Goal: Task Accomplishment & Management: Manage account settings

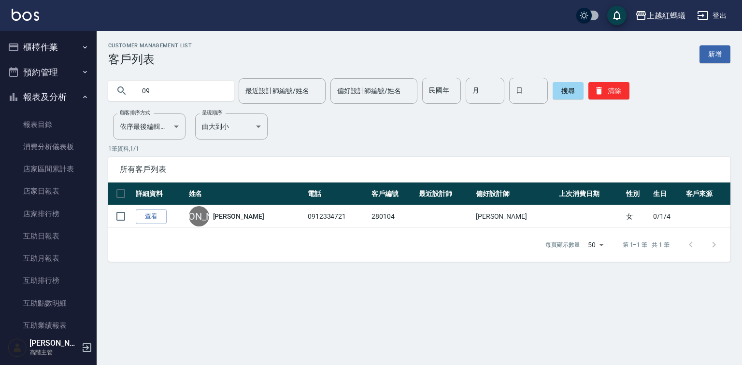
scroll to position [889, 0]
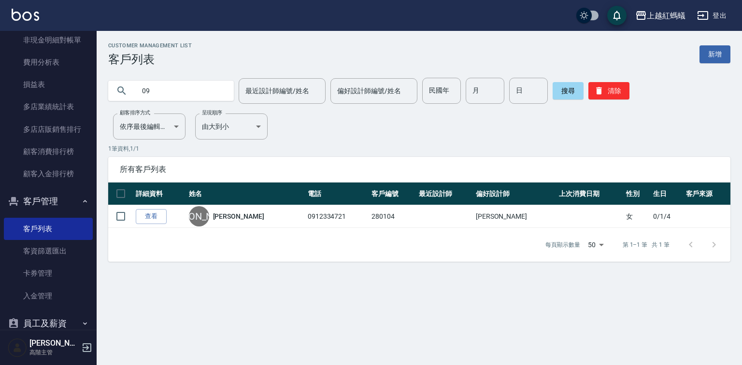
click at [164, 94] on input "09" at bounding box center [180, 91] width 91 height 26
type input "0"
type input "[PERSON_NAME]"
click at [571, 96] on button "搜尋" at bounding box center [568, 90] width 31 height 17
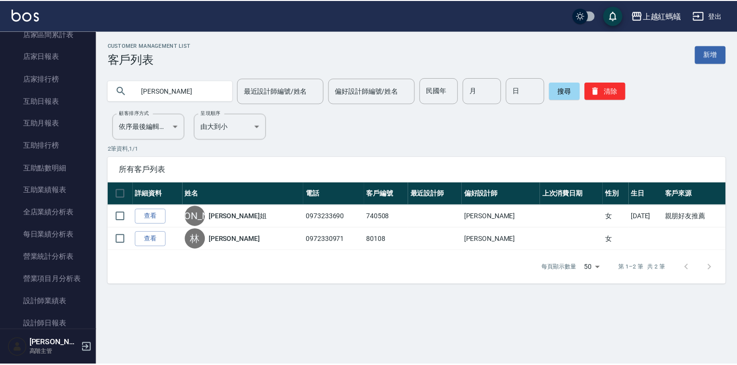
scroll to position [0, 0]
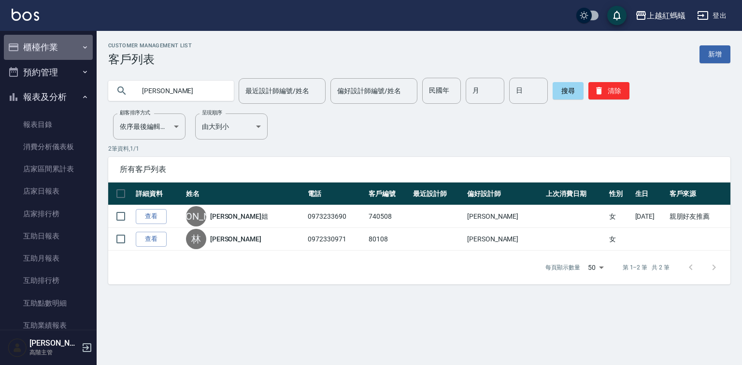
click at [53, 48] on button "櫃檯作業" at bounding box center [48, 47] width 89 height 25
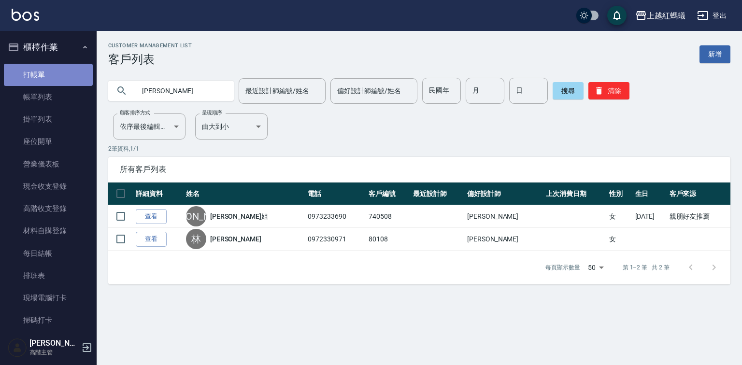
click at [60, 78] on link "打帳單" at bounding box center [48, 75] width 89 height 22
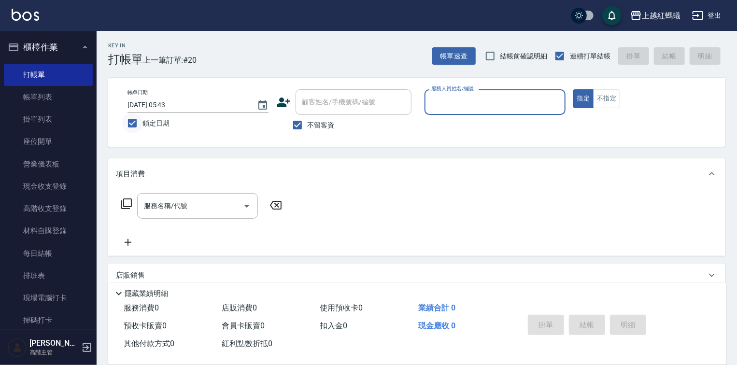
click at [131, 121] on input "鎖定日期" at bounding box center [132, 123] width 20 height 20
checkbox input "false"
type input "[DATE] 17:51"
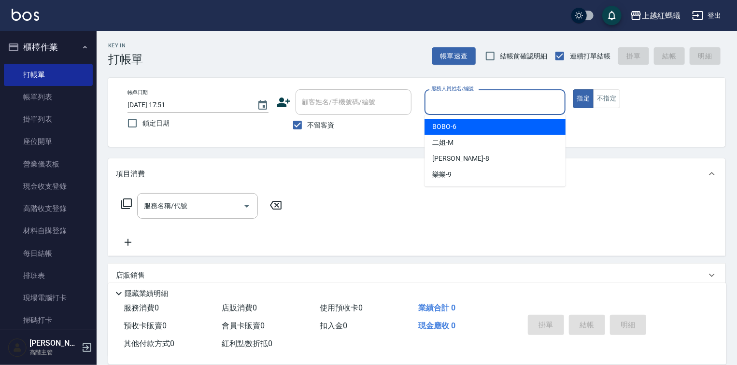
click at [482, 103] on input "服務人員姓名/編號" at bounding box center [495, 102] width 132 height 17
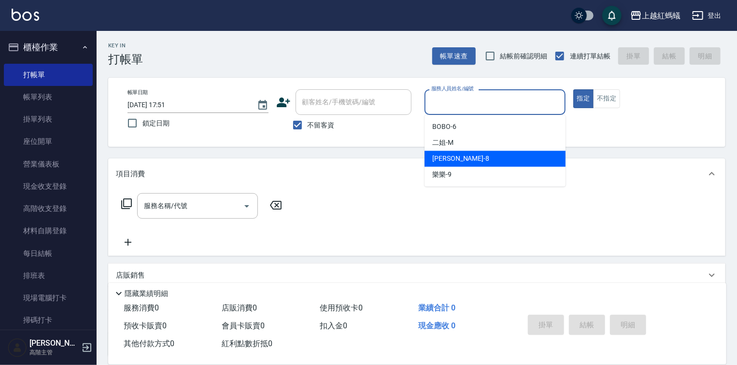
click at [465, 158] on div "[PERSON_NAME] -8" at bounding box center [495, 159] width 141 height 16
type input "[PERSON_NAME]-8"
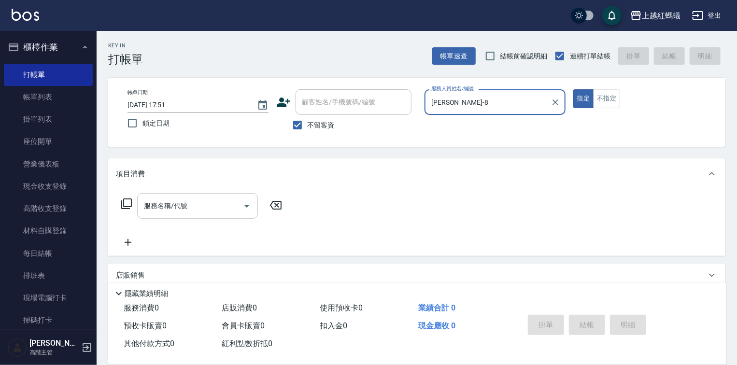
click at [214, 198] on input "服務名稱/代號" at bounding box center [191, 206] width 98 height 17
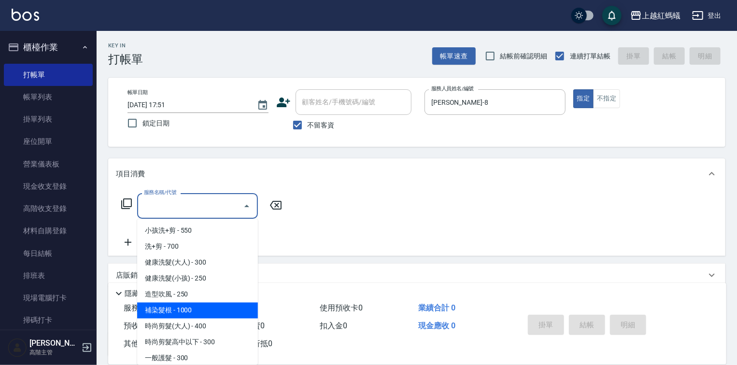
click at [165, 312] on span "補染髮根 - 1000" at bounding box center [197, 311] width 121 height 16
type input "補染髮根(204)"
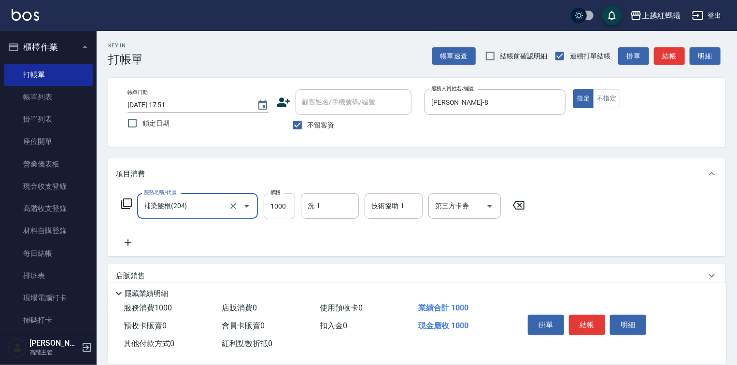
click at [277, 210] on input "1000" at bounding box center [279, 206] width 31 height 26
type input "1400"
click at [599, 326] on button "結帳" at bounding box center [587, 325] width 36 height 20
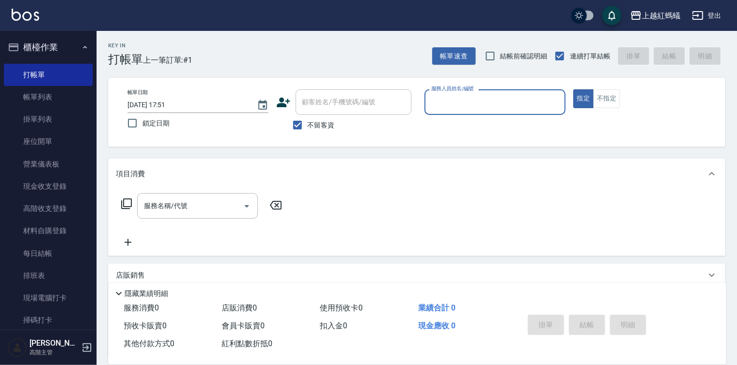
click at [477, 112] on div "服務人員姓名/編號" at bounding box center [495, 102] width 141 height 26
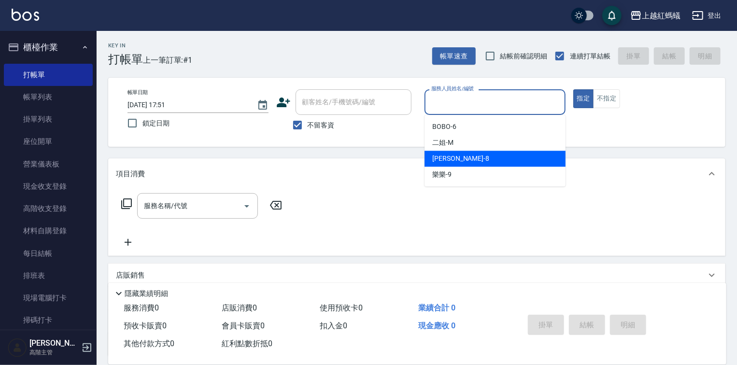
click at [476, 153] on div "[PERSON_NAME] -8" at bounding box center [495, 159] width 141 height 16
type input "[PERSON_NAME]-8"
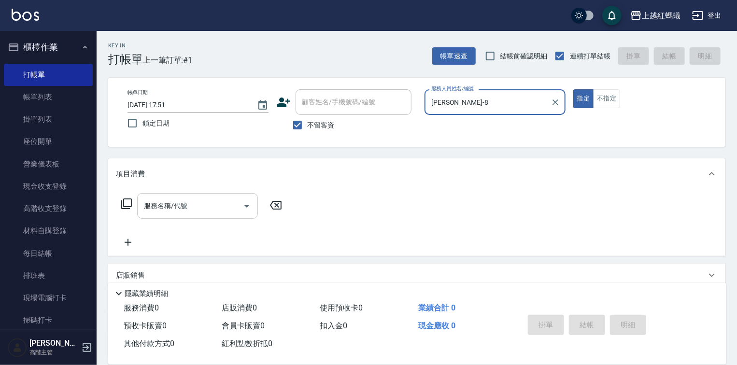
click at [197, 201] on input "服務名稱/代號" at bounding box center [191, 206] width 98 height 17
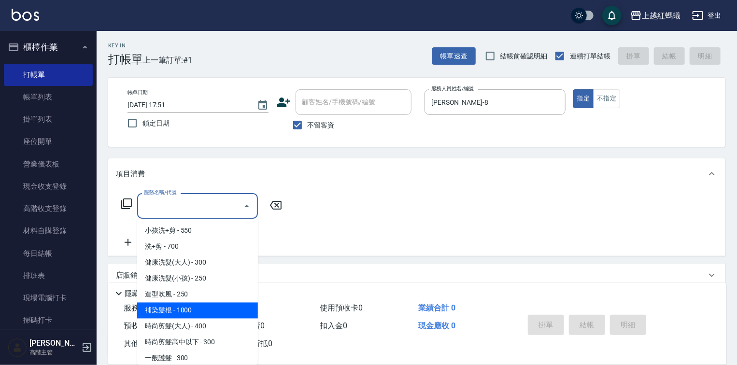
click at [176, 307] on span "補染髮根 - 1000" at bounding box center [197, 311] width 121 height 16
type input "補染髮根(204)"
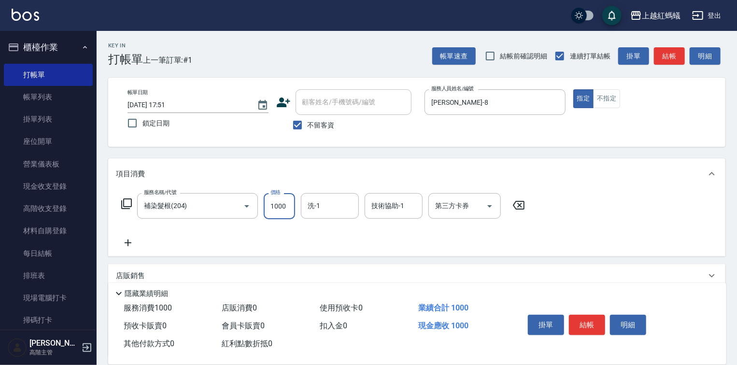
click at [278, 208] on input "1000" at bounding box center [279, 206] width 31 height 26
type input "1250"
click at [590, 322] on button "結帳" at bounding box center [587, 325] width 36 height 20
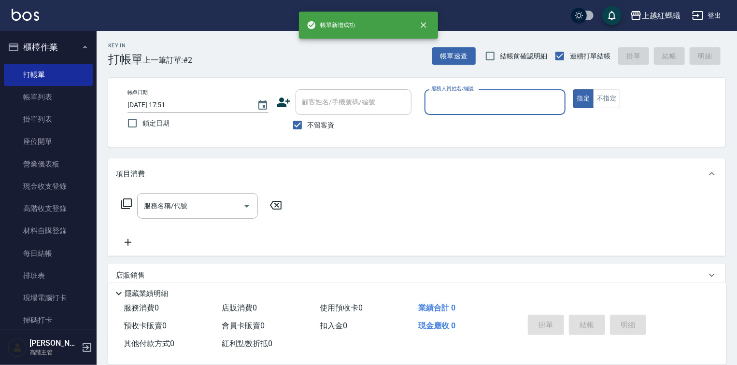
click at [474, 98] on input "服務人員姓名/編號" at bounding box center [495, 102] width 132 height 17
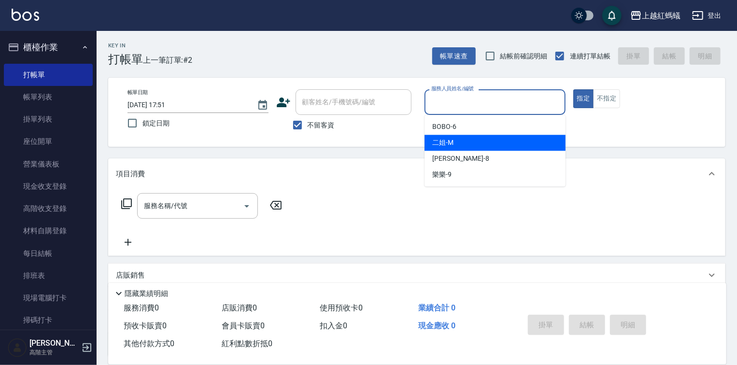
click at [468, 147] on div "二姐 -M" at bounding box center [495, 143] width 141 height 16
click at [468, 103] on input "二姐-M" at bounding box center [488, 102] width 118 height 17
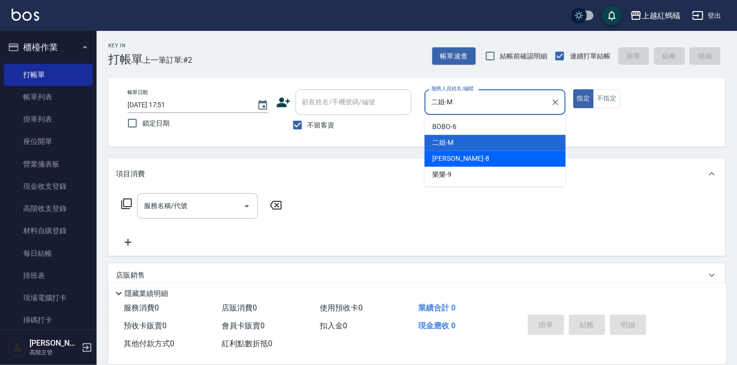
click at [467, 155] on div "[PERSON_NAME] -8" at bounding box center [495, 159] width 141 height 16
type input "[PERSON_NAME]-8"
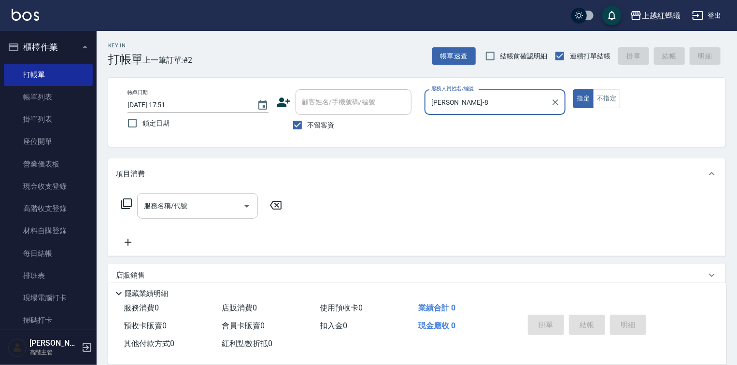
click at [195, 211] on input "服務名稱/代號" at bounding box center [191, 206] width 98 height 17
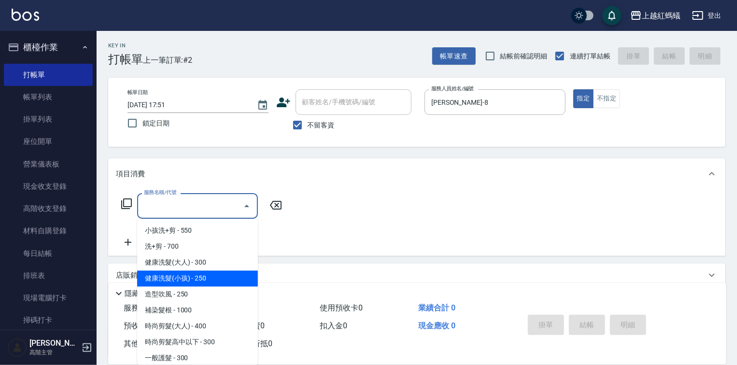
click at [211, 279] on span "健康洗髮(小孩) - 250" at bounding box center [197, 279] width 121 height 16
type input "健康洗髮(小孩)(202)"
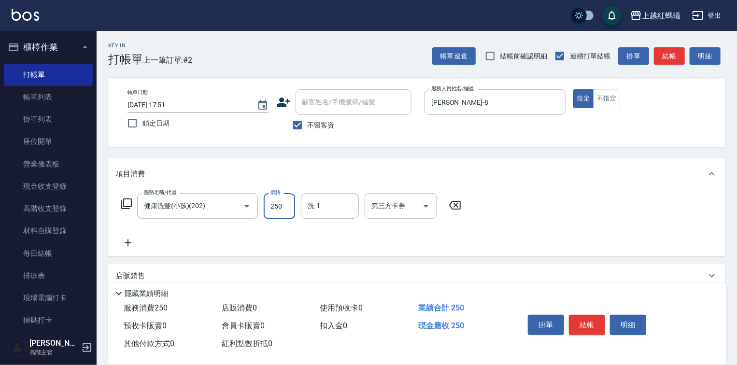
click at [274, 201] on input "250" at bounding box center [279, 206] width 31 height 26
type input "200"
click at [579, 317] on button "結帳" at bounding box center [587, 325] width 36 height 20
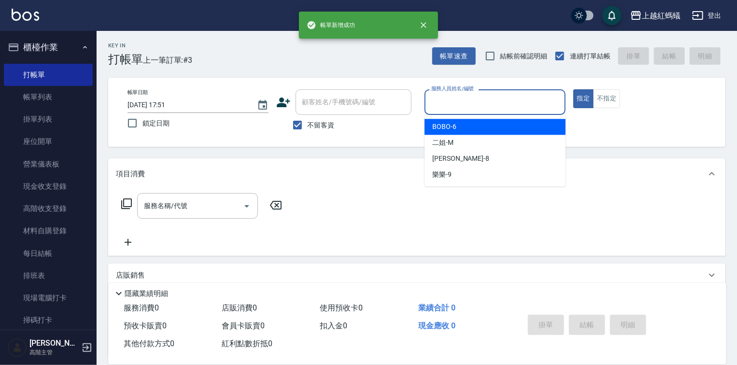
click at [511, 108] on input "服務人員姓名/編號" at bounding box center [495, 102] width 132 height 17
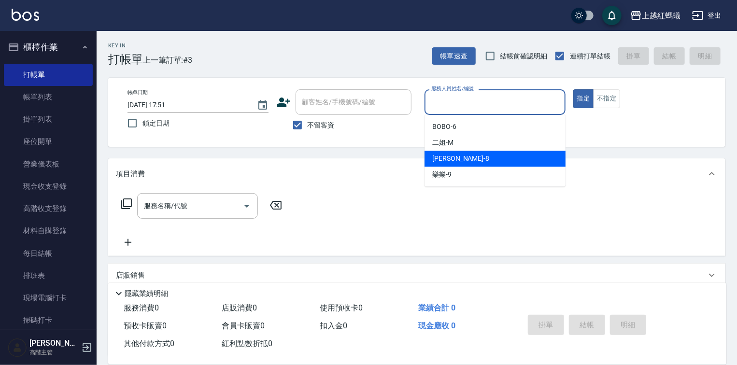
click at [490, 163] on div "[PERSON_NAME] -8" at bounding box center [495, 159] width 141 height 16
type input "[PERSON_NAME]-8"
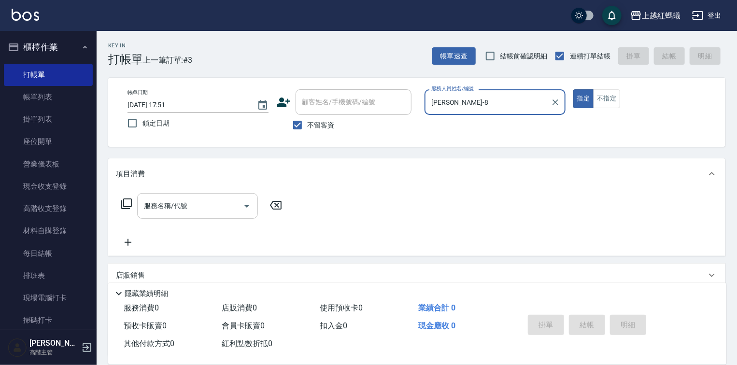
click at [176, 205] on input "服務名稱/代號" at bounding box center [191, 206] width 98 height 17
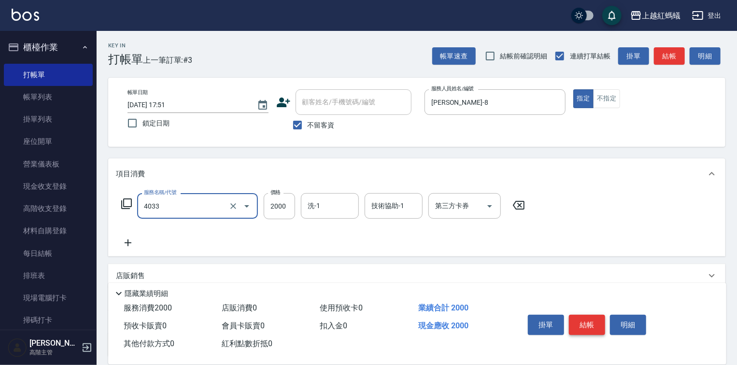
type input "創意挑染(長)(4033)"
click at [593, 325] on button "結帳" at bounding box center [587, 325] width 36 height 20
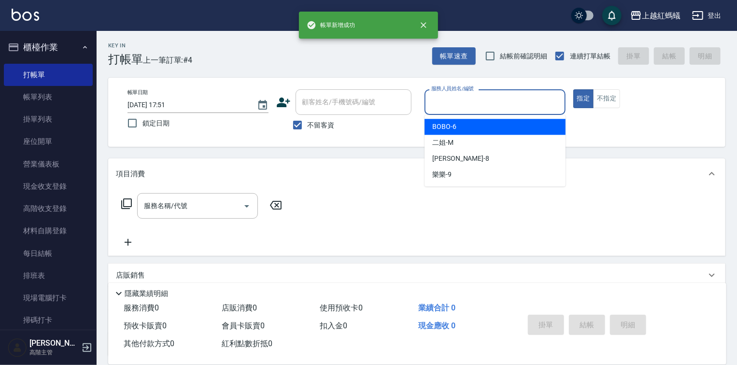
click at [483, 97] on input "服務人員姓名/編號" at bounding box center [495, 102] width 132 height 17
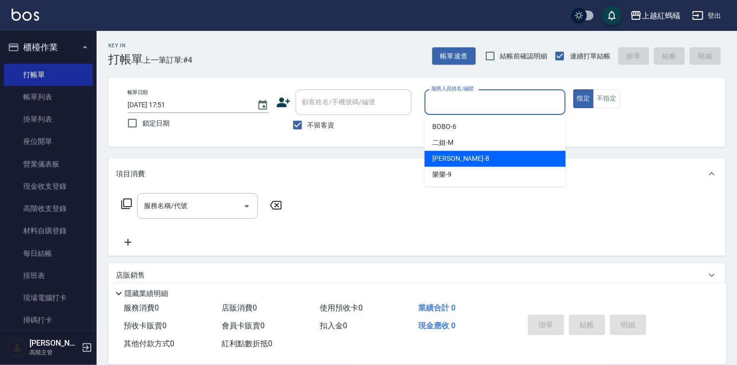
click at [468, 159] on div "[PERSON_NAME] -8" at bounding box center [495, 159] width 141 height 16
type input "[PERSON_NAME]-8"
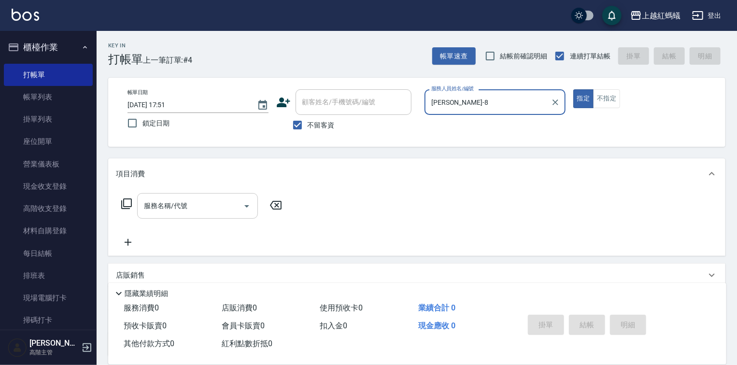
click at [231, 203] on input "服務名稱/代號" at bounding box center [191, 206] width 98 height 17
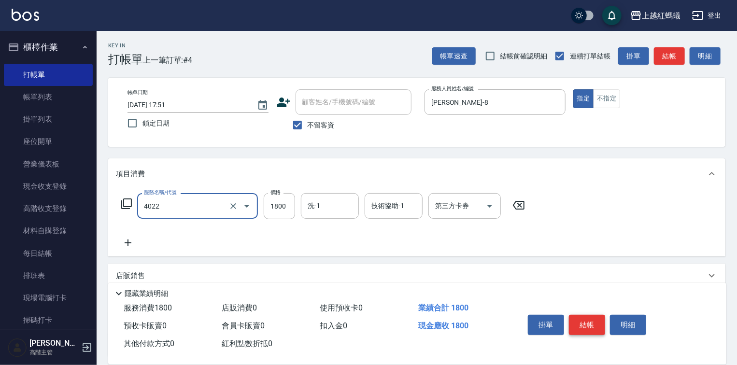
type input "時尚染髮(中)(4022)"
click at [574, 317] on button "結帳" at bounding box center [587, 325] width 36 height 20
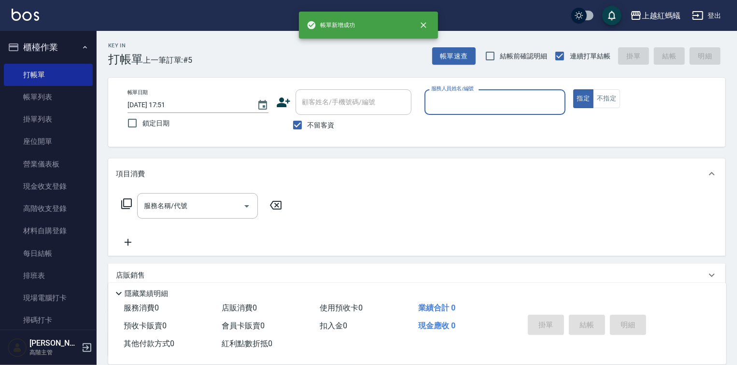
click at [472, 91] on label "服務人員姓名/編號" at bounding box center [453, 88] width 43 height 7
click at [472, 94] on input "服務人員姓名/編號" at bounding box center [495, 102] width 132 height 17
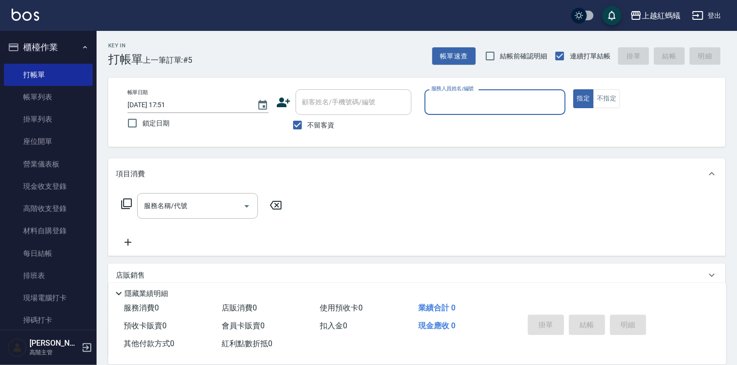
click at [469, 97] on input "服務人員姓名/編號" at bounding box center [495, 102] width 132 height 17
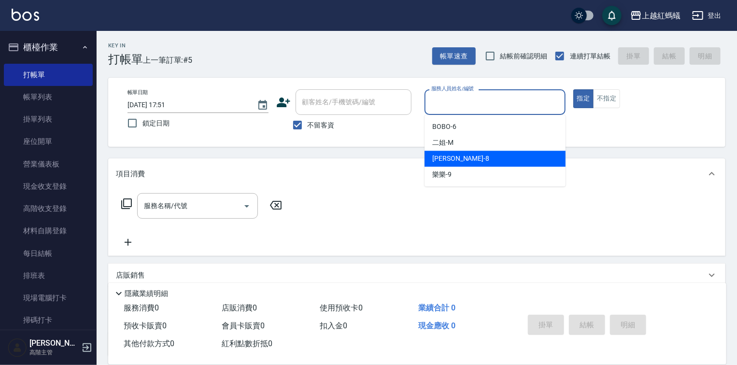
click at [469, 159] on div "[PERSON_NAME] -8" at bounding box center [495, 159] width 141 height 16
type input "[PERSON_NAME]-8"
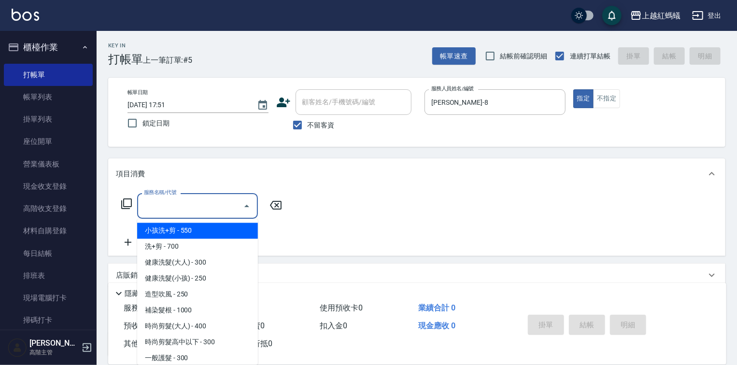
click at [184, 199] on input "服務名稱/代號" at bounding box center [191, 206] width 98 height 17
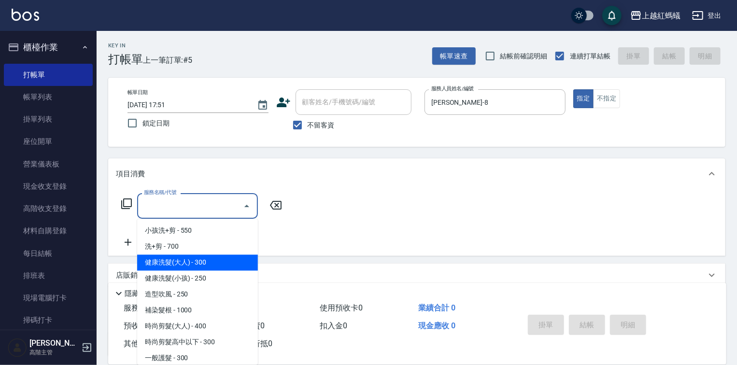
click at [213, 268] on span "健康洗髮(大人) - 300" at bounding box center [197, 263] width 121 height 16
type input "健康洗髮(大人)(201)"
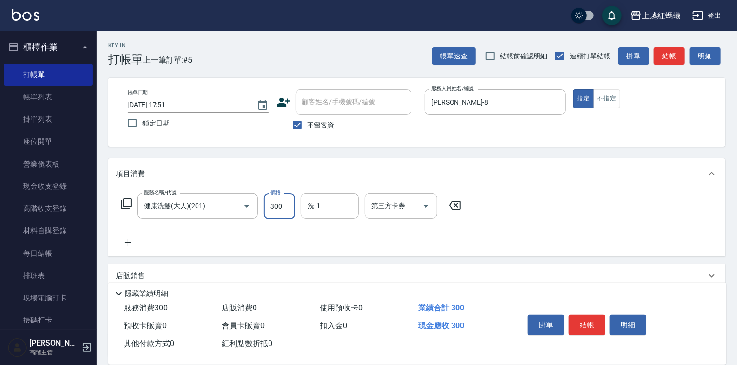
click at [287, 202] on input "300" at bounding box center [279, 206] width 31 height 26
type input "600"
drag, startPoint x: 585, startPoint y: 323, endPoint x: 577, endPoint y: 301, distance: 23.4
click at [585, 320] on button "結帳" at bounding box center [587, 325] width 36 height 20
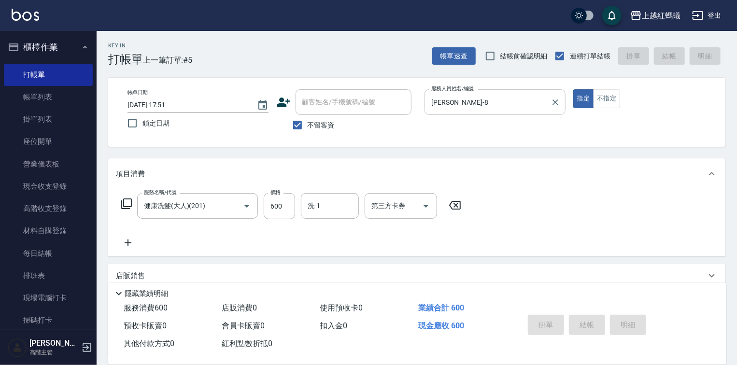
type input "[DATE] 17:52"
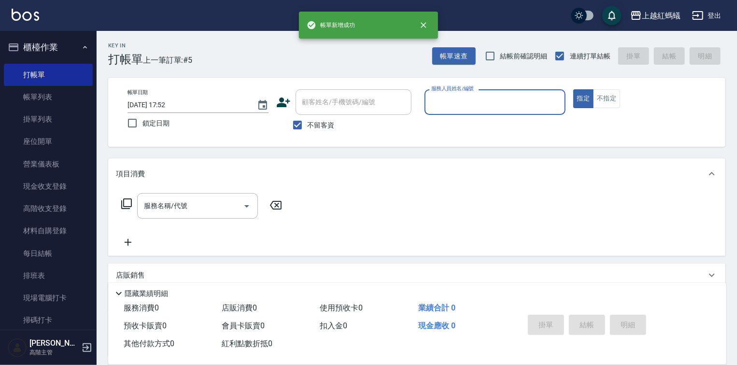
click at [497, 106] on input "服務人員姓名/編號" at bounding box center [495, 102] width 132 height 17
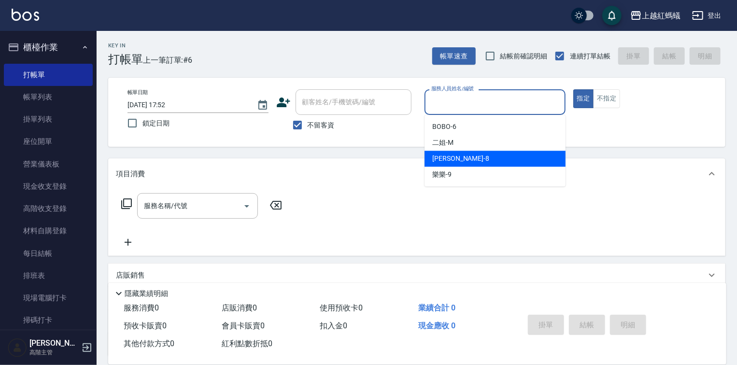
click at [512, 159] on div "[PERSON_NAME] -8" at bounding box center [495, 159] width 141 height 16
type input "[PERSON_NAME]-8"
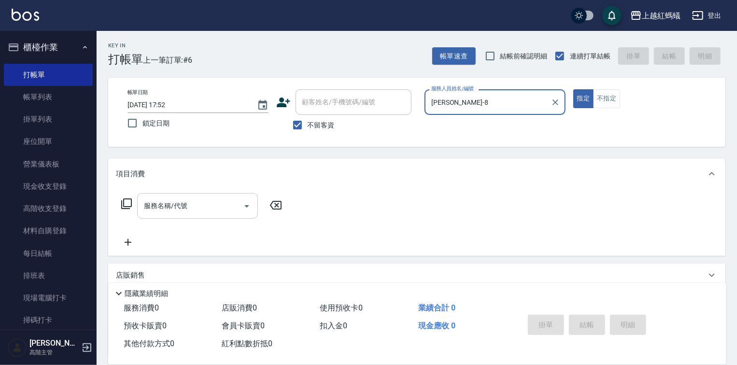
click at [205, 209] on input "服務名稱/代號" at bounding box center [191, 206] width 98 height 17
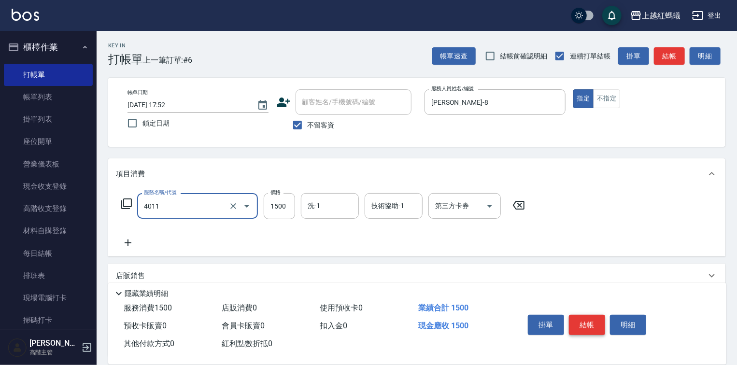
type input "花粉染髮(短)(4011)"
click at [588, 316] on button "結帳" at bounding box center [587, 325] width 36 height 20
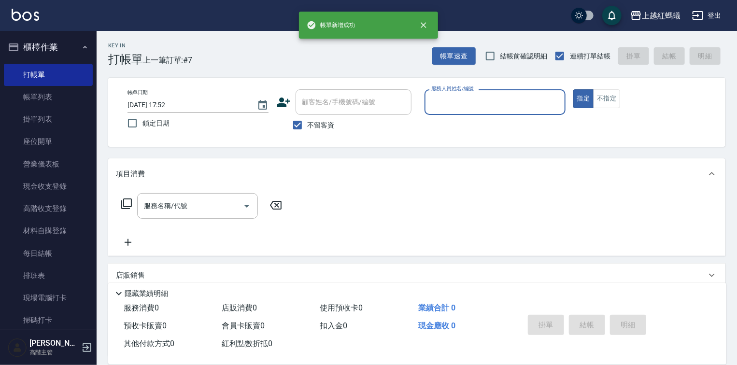
drag, startPoint x: 457, startPoint y: 90, endPoint x: 457, endPoint y: 97, distance: 6.8
click at [457, 97] on div "服務人員姓名/編號 服務人員姓名/編號" at bounding box center [495, 102] width 141 height 26
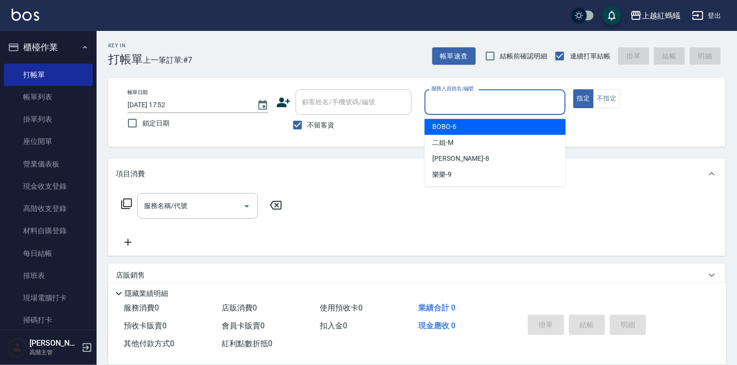
click at [457, 97] on input "服務人員姓名/編號" at bounding box center [495, 102] width 132 height 17
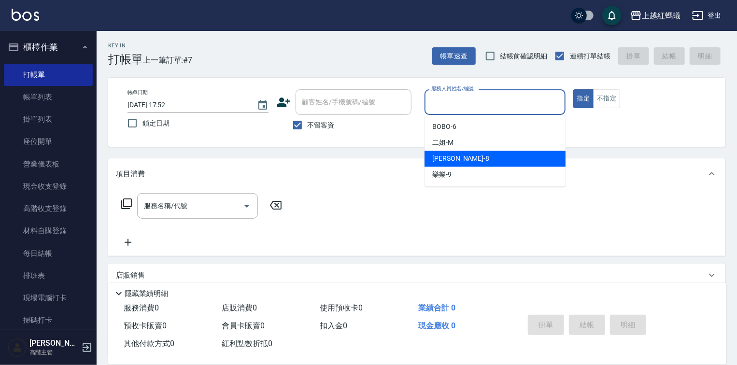
click at [460, 159] on div "[PERSON_NAME] -8" at bounding box center [495, 159] width 141 height 16
type input "[PERSON_NAME]-8"
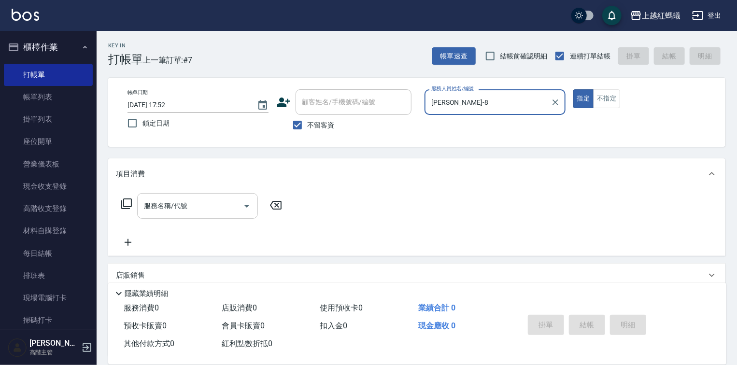
click at [211, 211] on input "服務名稱/代號" at bounding box center [191, 206] width 98 height 17
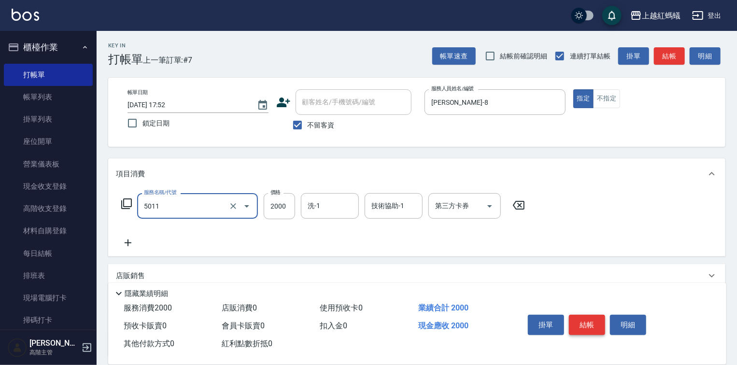
type input "桑多麗燙(短)(5011)"
click at [579, 326] on button "結帳" at bounding box center [587, 325] width 36 height 20
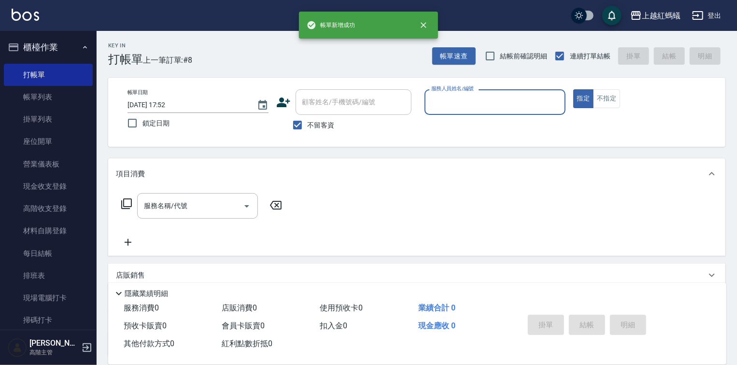
click at [533, 114] on div "服務人員姓名/編號" at bounding box center [495, 102] width 141 height 26
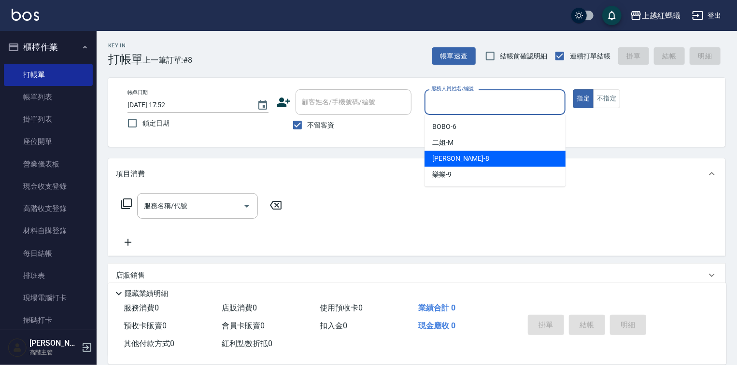
click at [509, 158] on div "[PERSON_NAME] -8" at bounding box center [495, 159] width 141 height 16
type input "[PERSON_NAME]-8"
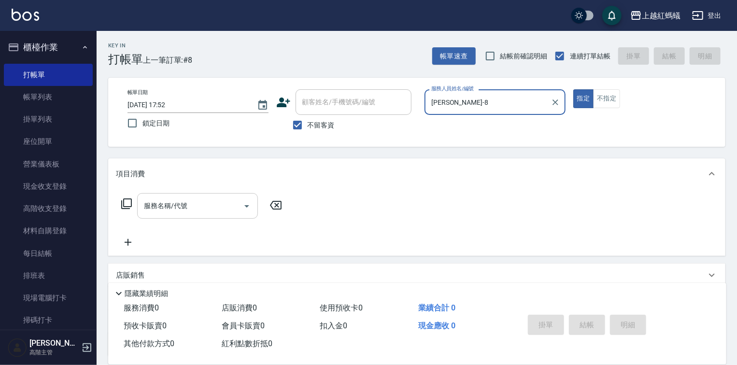
click at [208, 193] on div "服務名稱/代號" at bounding box center [197, 206] width 121 height 26
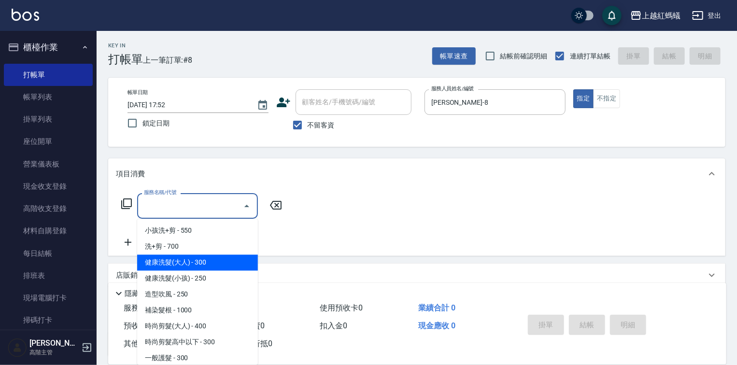
click at [218, 265] on span "健康洗髮(大人) - 300" at bounding box center [197, 263] width 121 height 16
type input "健康洗髮(大人)(201)"
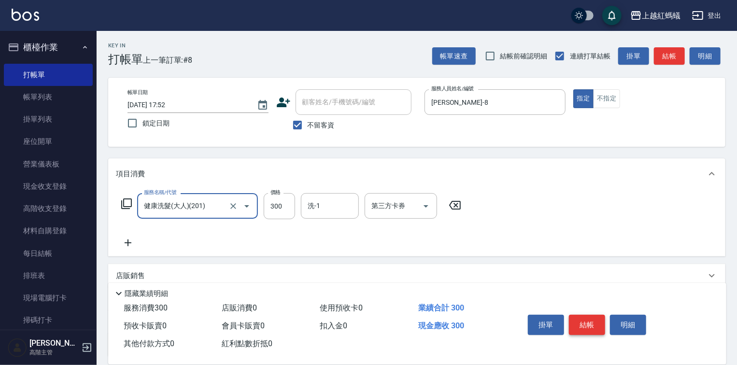
click at [591, 321] on button "結帳" at bounding box center [587, 325] width 36 height 20
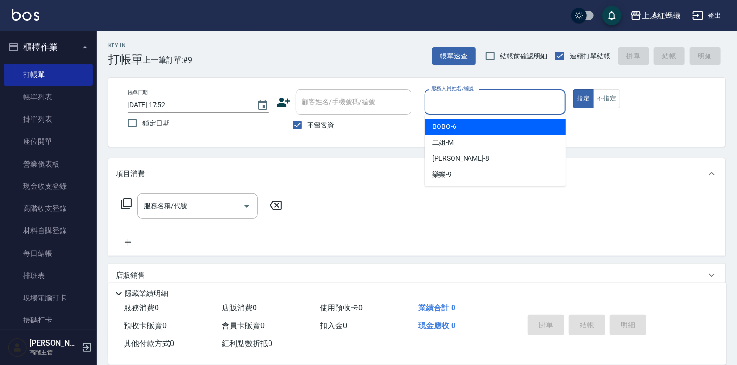
click at [471, 102] on input "服務人員姓名/編號" at bounding box center [495, 102] width 132 height 17
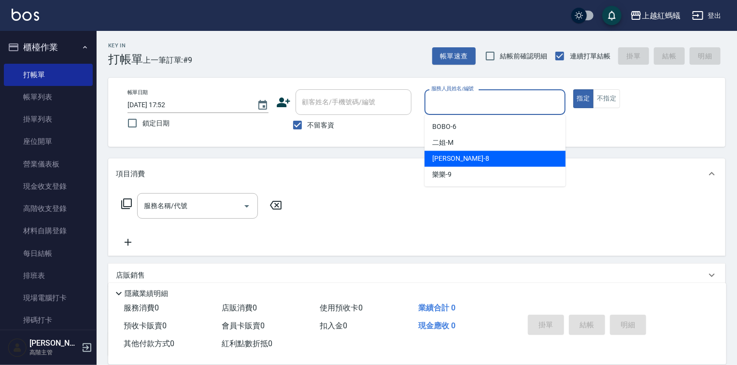
click at [463, 161] on div "[PERSON_NAME] -8" at bounding box center [495, 159] width 141 height 16
type input "[PERSON_NAME]-8"
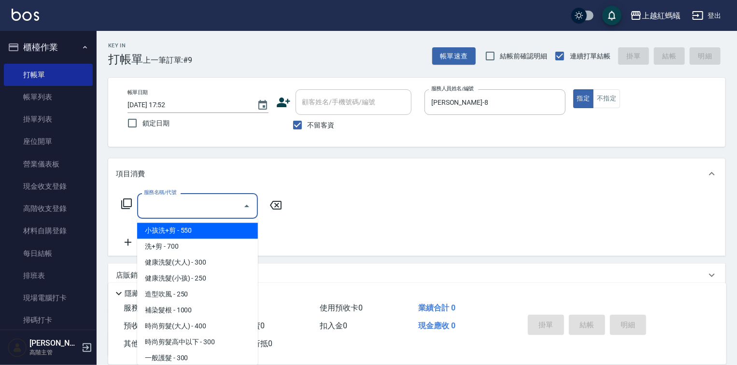
click at [208, 211] on input "服務名稱/代號" at bounding box center [191, 206] width 98 height 17
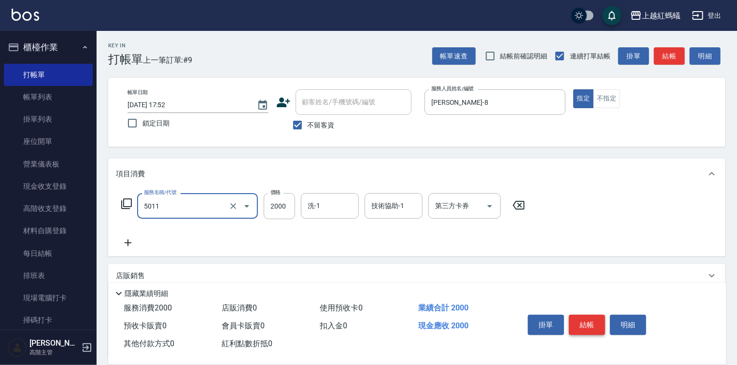
type input "桑多麗燙(短)(5011)"
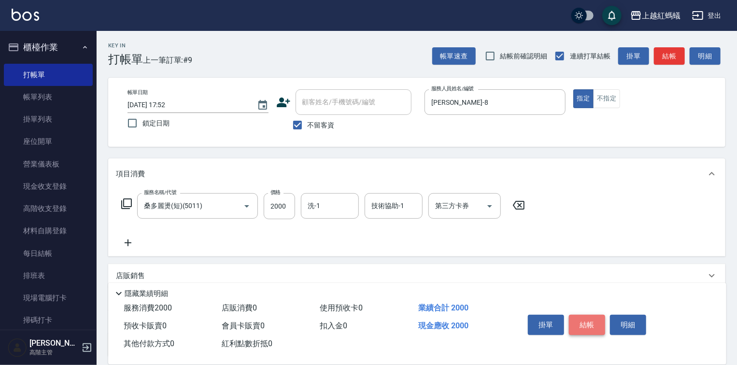
click at [588, 322] on button "結帳" at bounding box center [587, 325] width 36 height 20
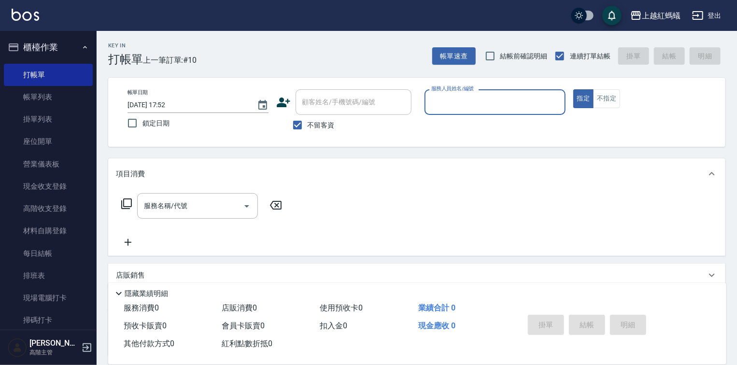
click at [488, 111] on div "服務人員姓名/編號" at bounding box center [495, 102] width 141 height 26
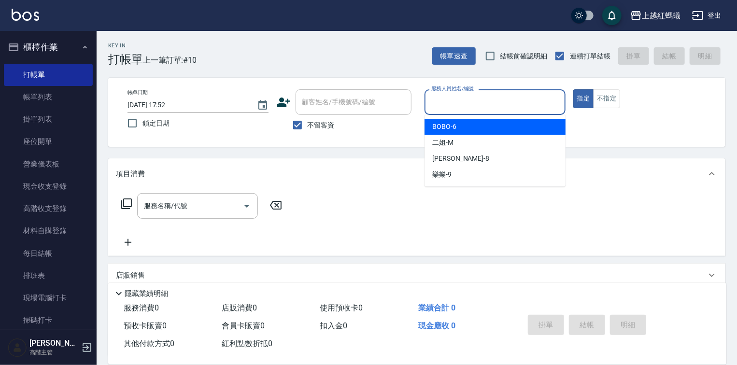
click at [488, 126] on div "BOBO -6" at bounding box center [495, 127] width 141 height 16
type input "BOBO-6"
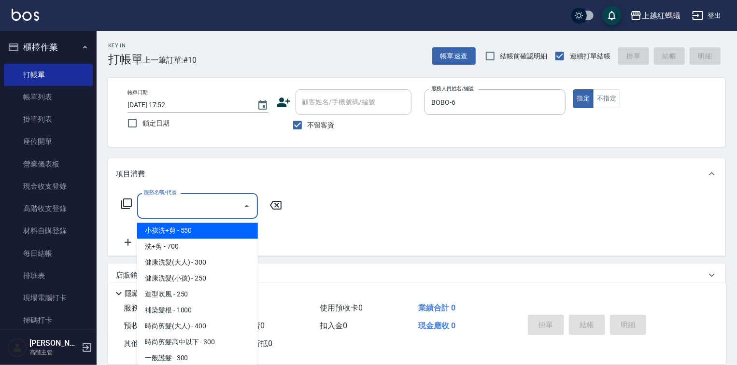
click at [183, 209] on input "服務名稱/代號" at bounding box center [191, 206] width 98 height 17
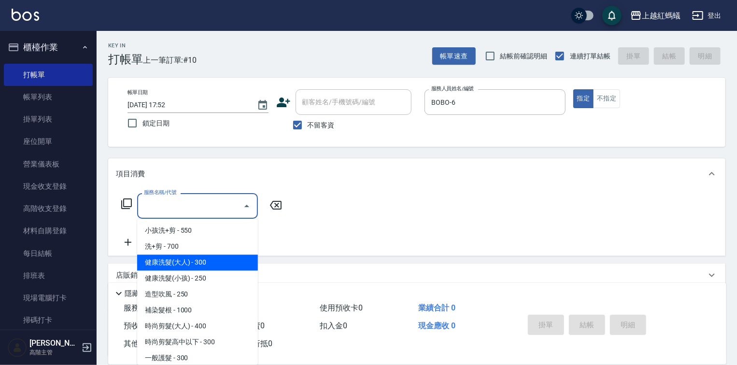
click at [238, 269] on span "健康洗髮(大人) - 300" at bounding box center [197, 263] width 121 height 16
type input "健康洗髮(大人)(201)"
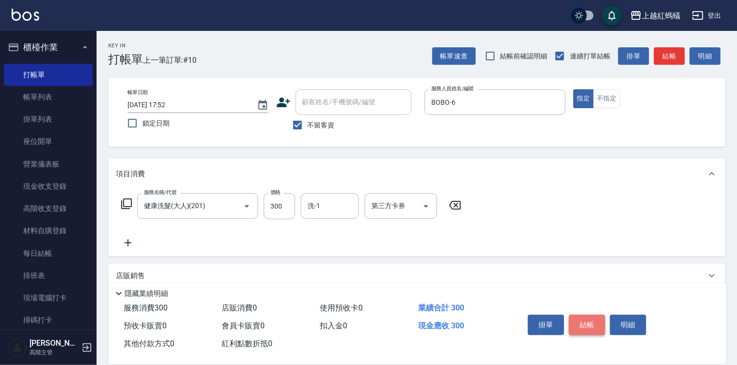
click at [584, 325] on button "結帳" at bounding box center [587, 325] width 36 height 20
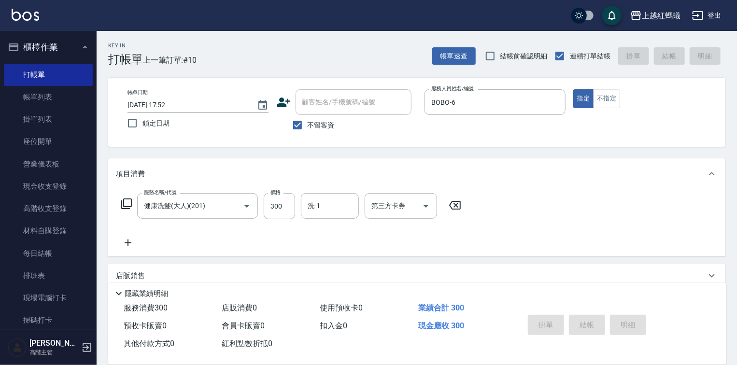
type input "[DATE] 17:53"
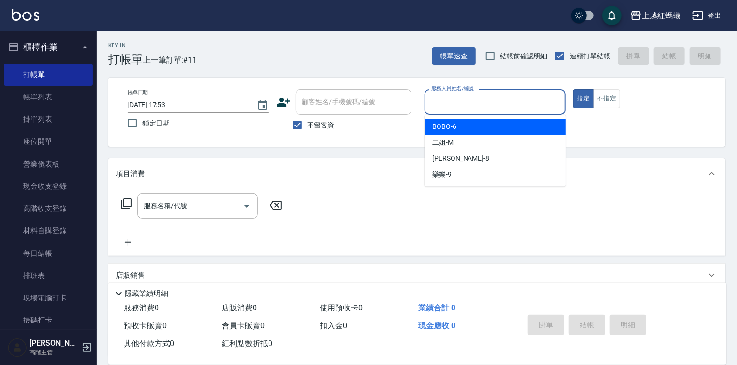
drag, startPoint x: 479, startPoint y: 97, endPoint x: 472, endPoint y: 111, distance: 15.8
click at [479, 97] on input "服務人員姓名/編號" at bounding box center [495, 102] width 132 height 17
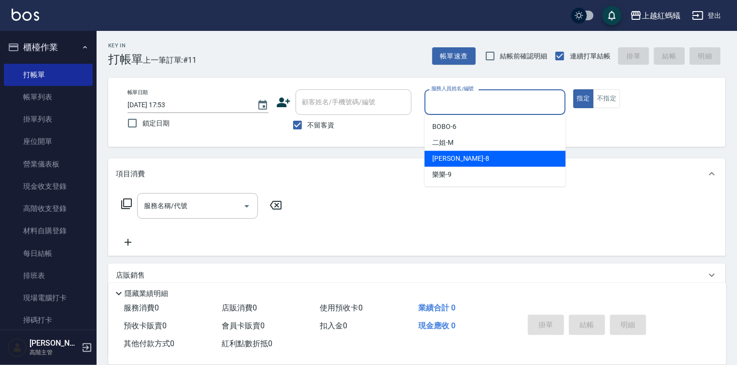
click at [465, 160] on div "[PERSON_NAME] -8" at bounding box center [495, 159] width 141 height 16
type input "[PERSON_NAME]-8"
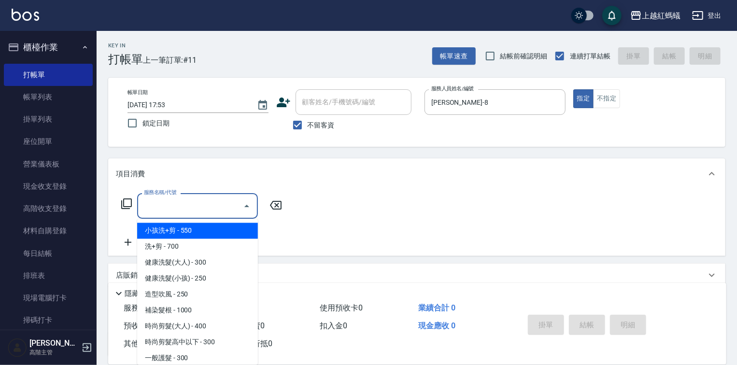
click at [231, 202] on input "服務名稱/代號" at bounding box center [191, 206] width 98 height 17
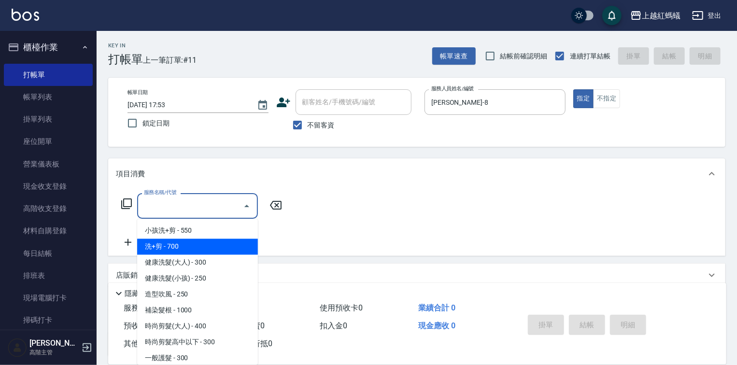
click at [169, 247] on span "洗+剪 - 700" at bounding box center [197, 247] width 121 height 16
type input "洗+剪(200)"
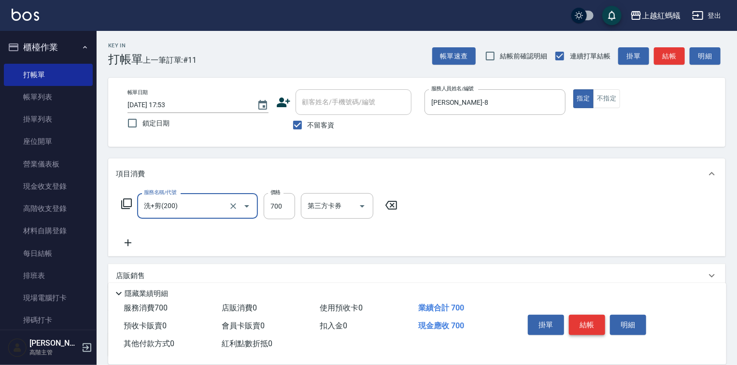
click at [579, 321] on button "結帳" at bounding box center [587, 325] width 36 height 20
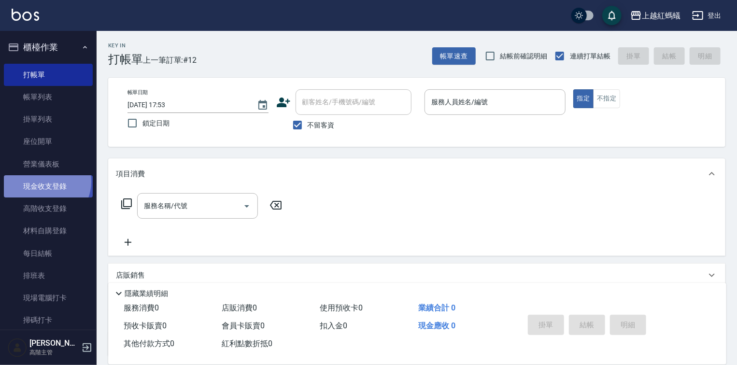
click at [43, 182] on link "現金收支登錄" at bounding box center [48, 186] width 89 height 22
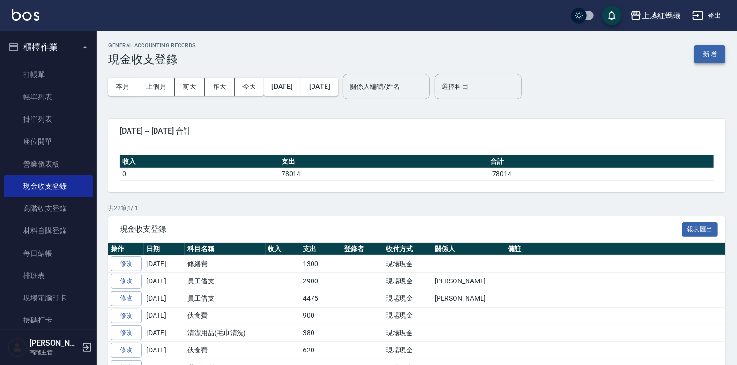
click at [713, 48] on button "新增" at bounding box center [710, 54] width 31 height 18
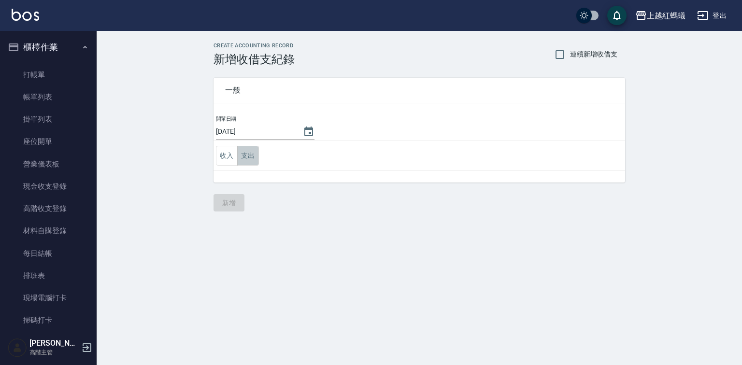
click at [255, 157] on button "支出" at bounding box center [248, 156] width 22 height 20
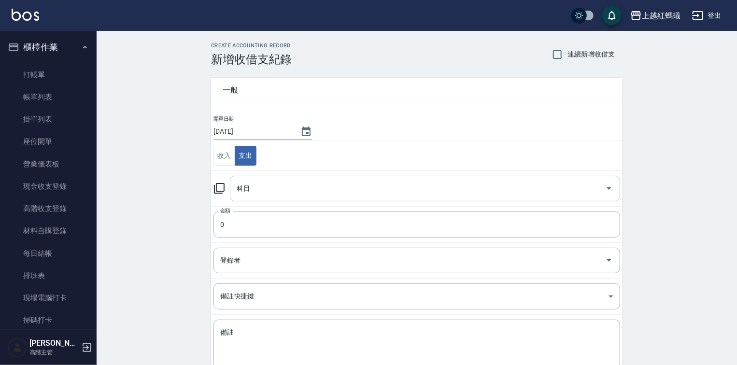
click at [256, 189] on input "科目" at bounding box center [417, 188] width 367 height 17
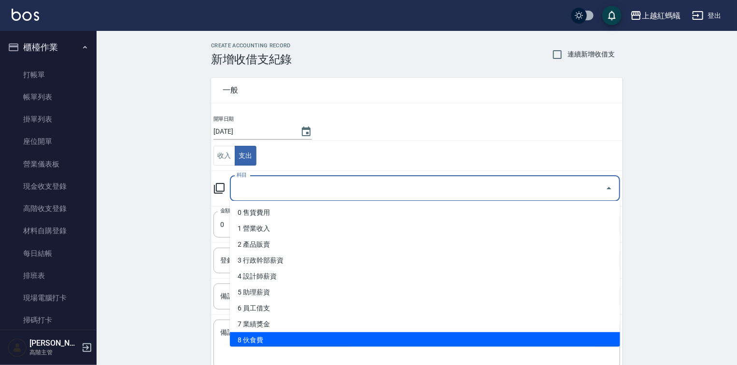
click at [257, 343] on li "8 伙食費" at bounding box center [425, 340] width 390 height 16
type input "8 伙食費"
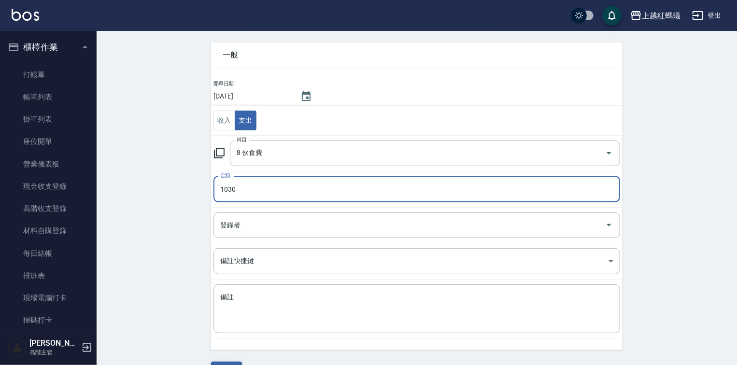
scroll to position [60, 0]
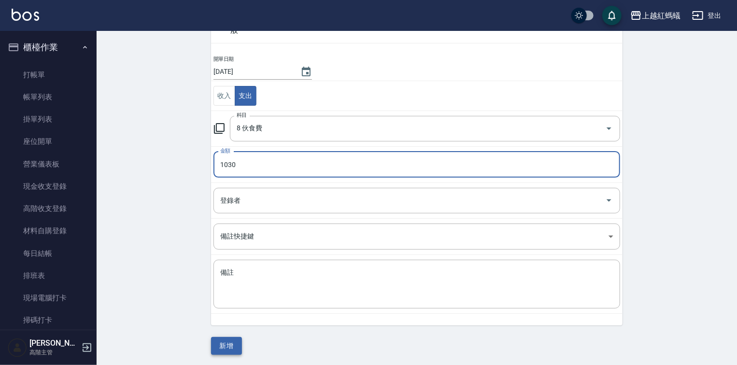
type input "1030"
click at [227, 347] on button "新增" at bounding box center [226, 346] width 31 height 18
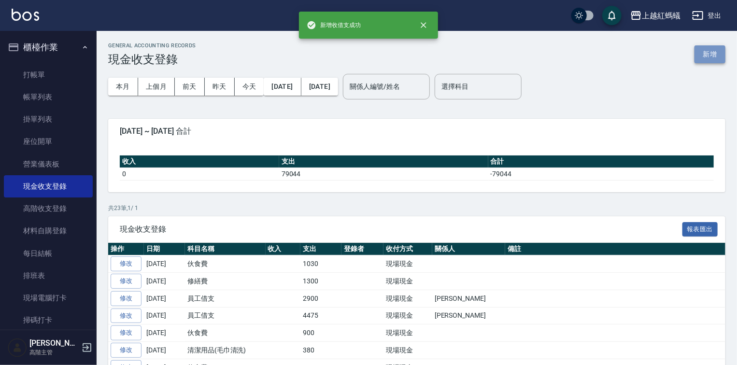
click at [707, 53] on button "新增" at bounding box center [710, 54] width 31 height 18
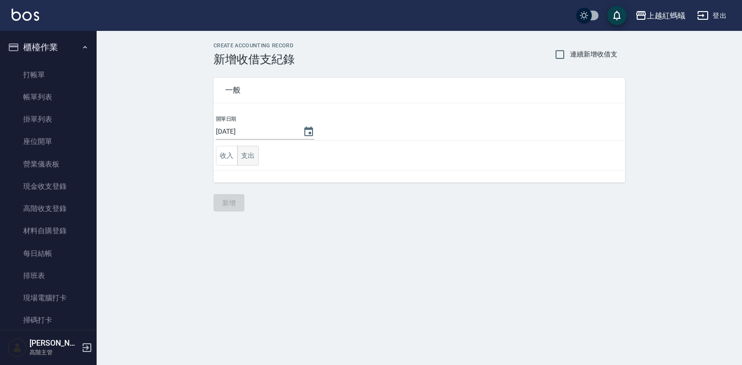
click at [245, 158] on button "支出" at bounding box center [248, 156] width 22 height 20
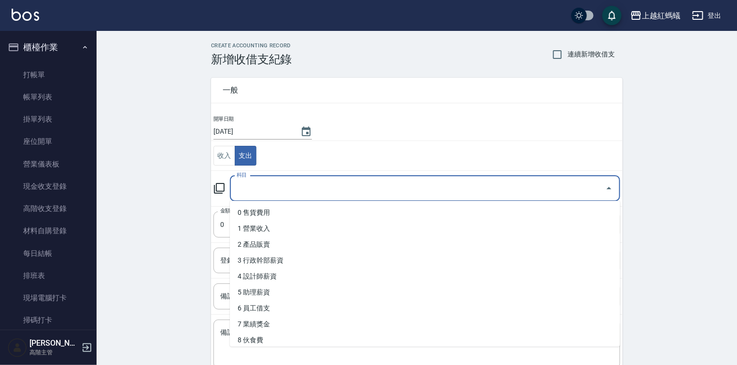
click at [263, 183] on input "科目" at bounding box center [417, 188] width 367 height 17
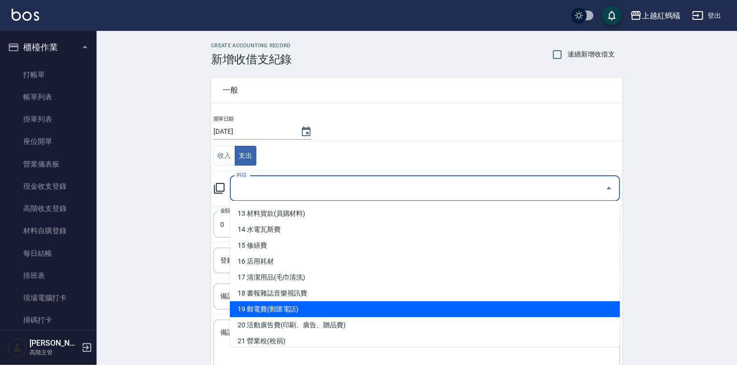
scroll to position [193, 0]
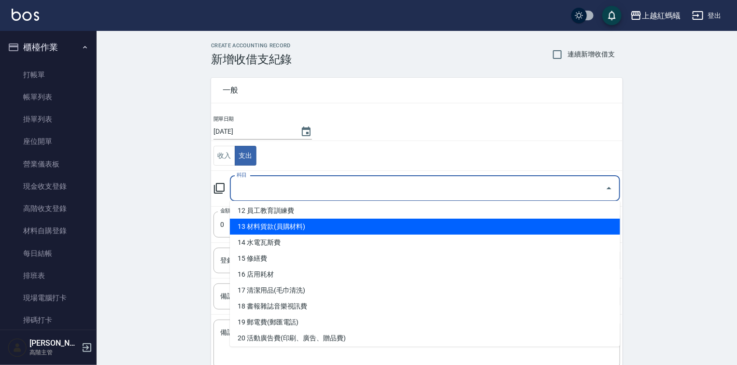
click at [268, 226] on li "13 材料貨款(員購材料)" at bounding box center [425, 227] width 390 height 16
type input "13 材料貨款(員購材料)"
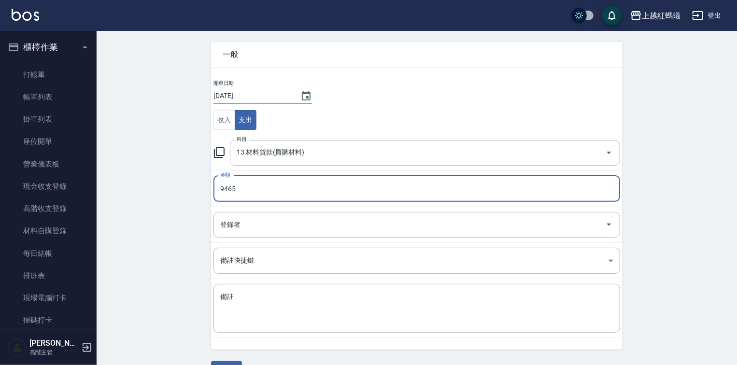
scroll to position [60, 0]
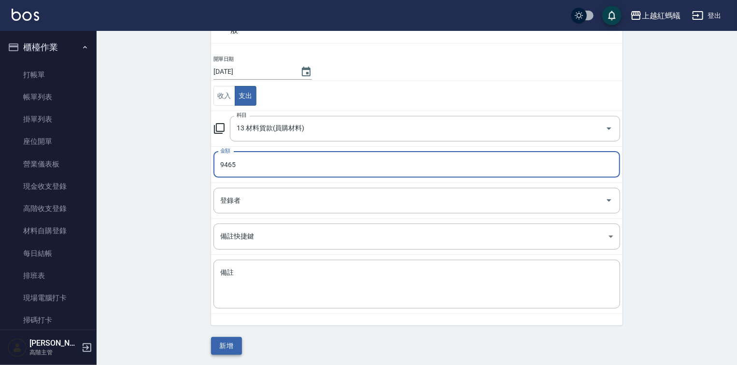
type input "9465"
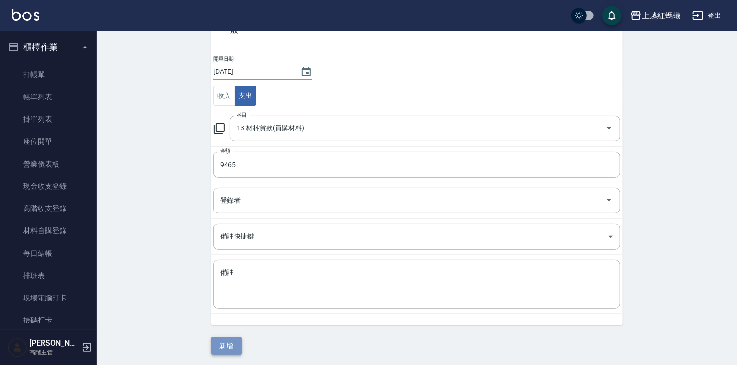
click at [231, 344] on button "新增" at bounding box center [226, 346] width 31 height 18
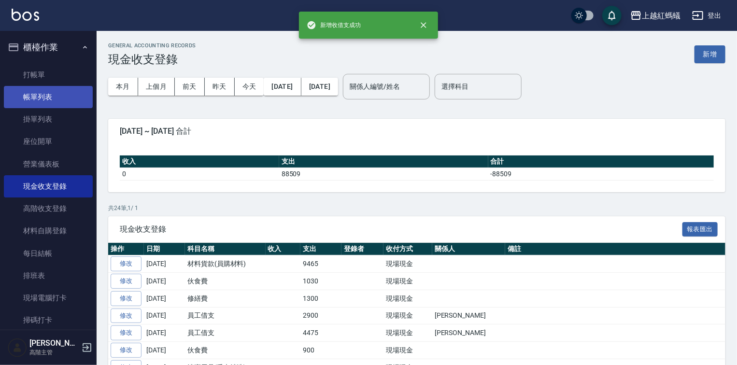
click at [44, 97] on link "帳單列表" at bounding box center [48, 97] width 89 height 22
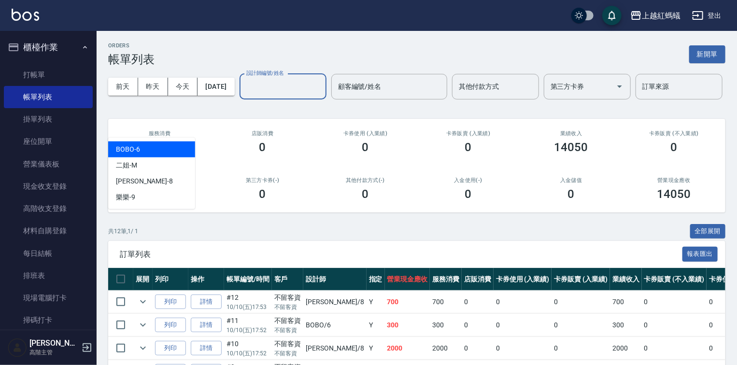
click at [244, 95] on input "設計師編號/姓名" at bounding box center [283, 86] width 78 height 17
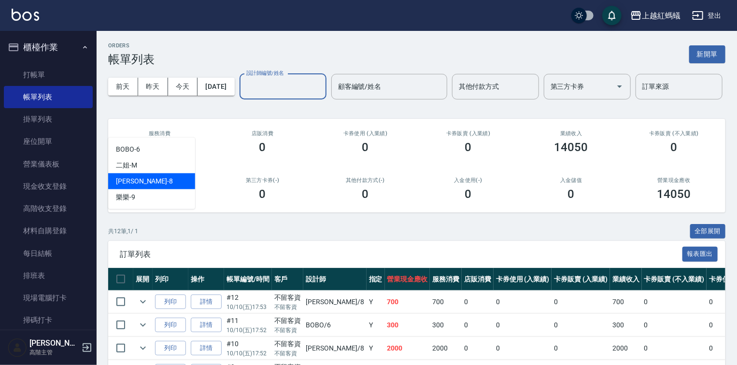
click at [159, 178] on div "[PERSON_NAME] -8" at bounding box center [151, 181] width 87 height 16
click at [244, 95] on input "[PERSON_NAME]-8" at bounding box center [276, 86] width 64 height 17
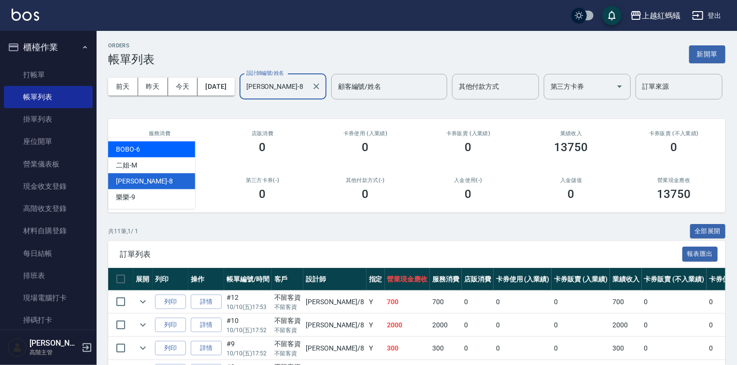
click at [151, 148] on div "BOBO -6" at bounding box center [151, 150] width 87 height 16
type input "BOBO-6"
